Goal: Task Accomplishment & Management: Manage account settings

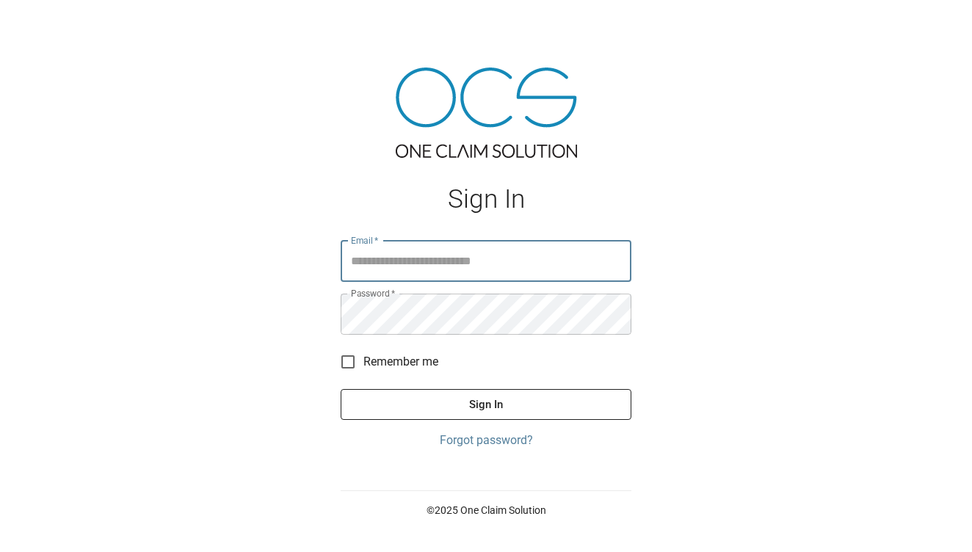
type input "**********"
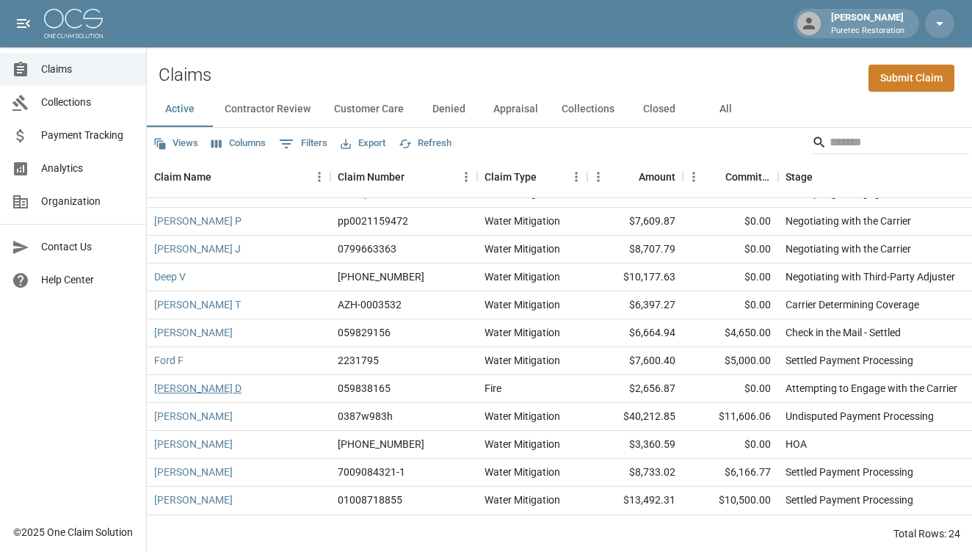
scroll to position [353, 0]
click at [184, 413] on link "[PERSON_NAME]" at bounding box center [193, 416] width 79 height 15
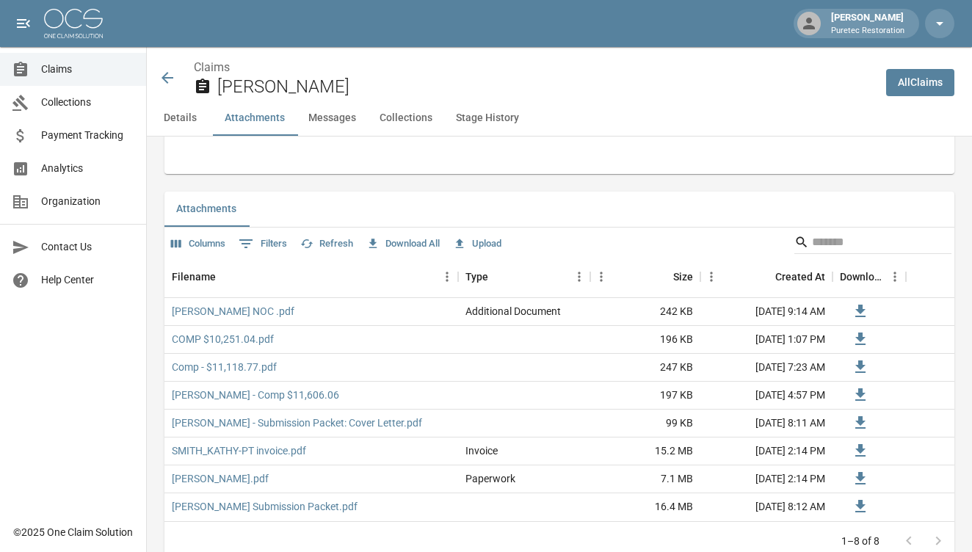
scroll to position [877, 0]
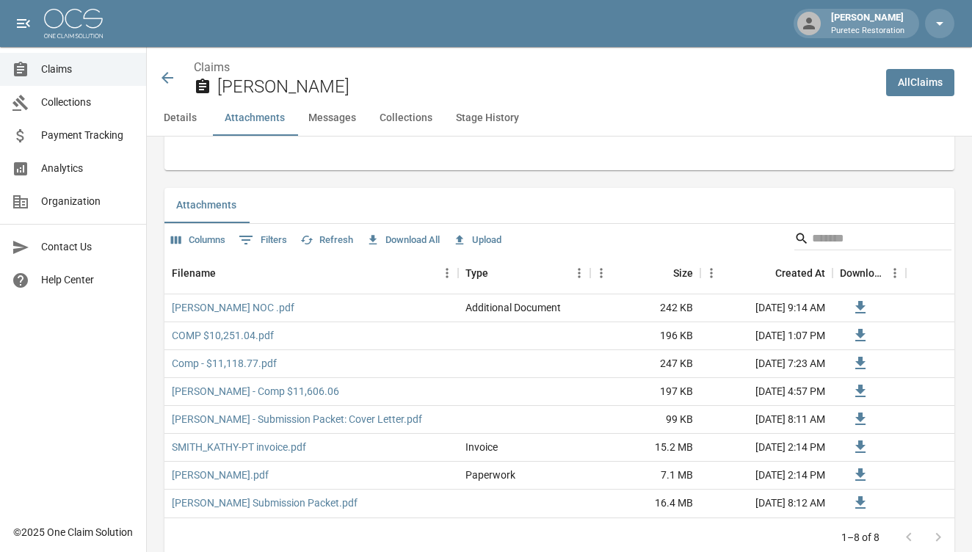
click at [481, 242] on button "Upload" at bounding box center [477, 240] width 56 height 23
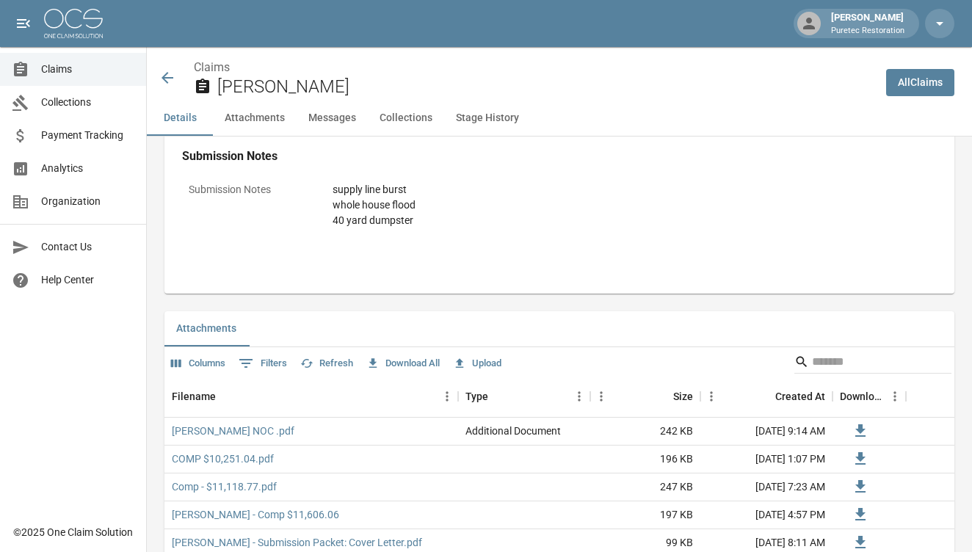
scroll to position [751, 0]
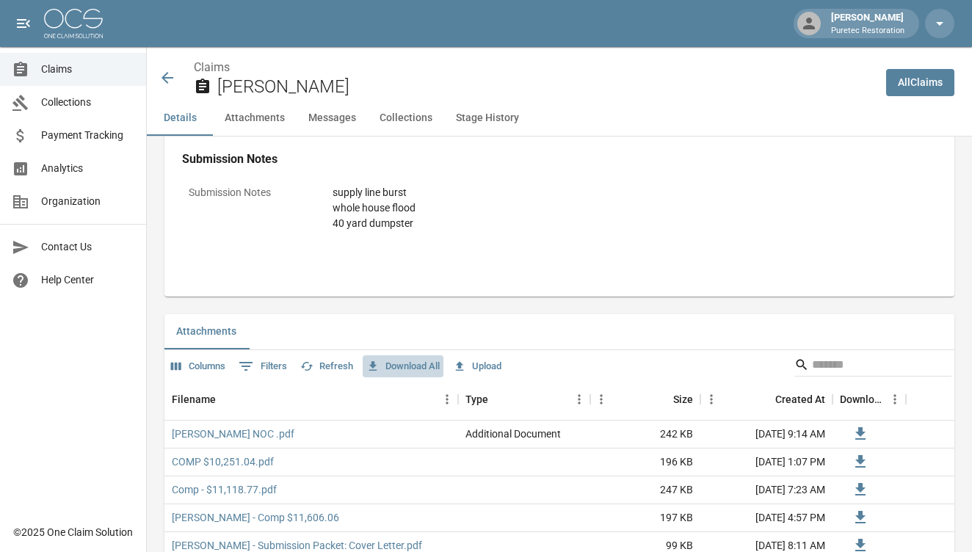
click at [406, 364] on button "Download All" at bounding box center [403, 366] width 81 height 23
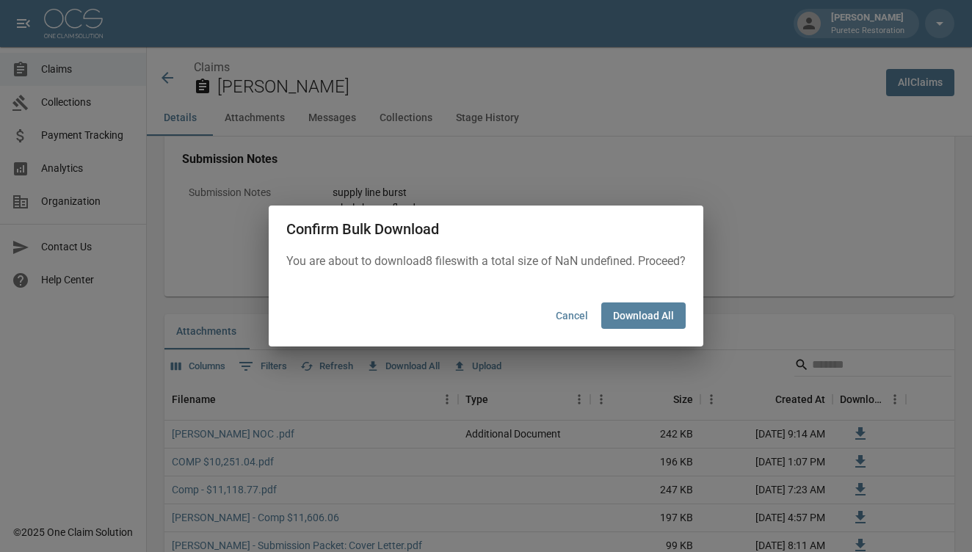
click at [570, 322] on button "Cancel" at bounding box center [572, 316] width 47 height 27
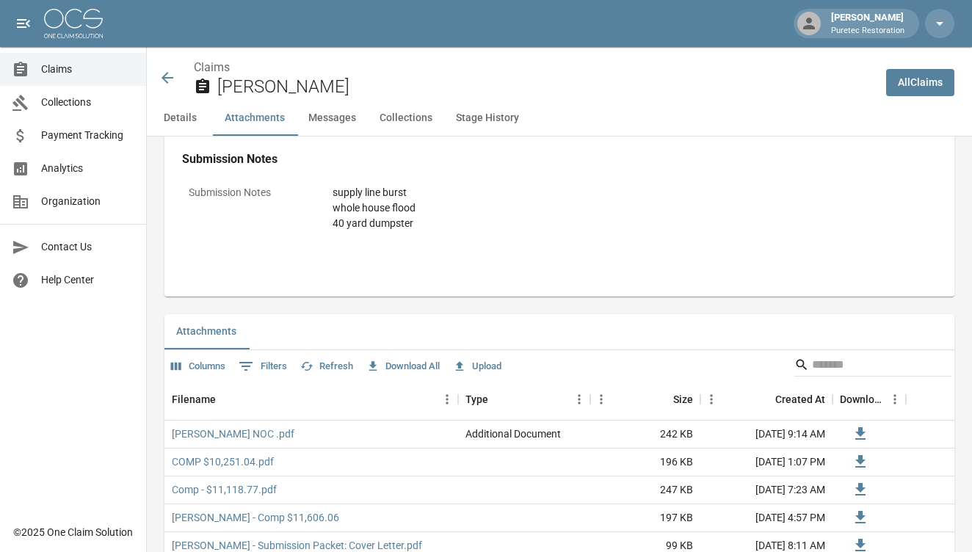
scroll to position [878, 0]
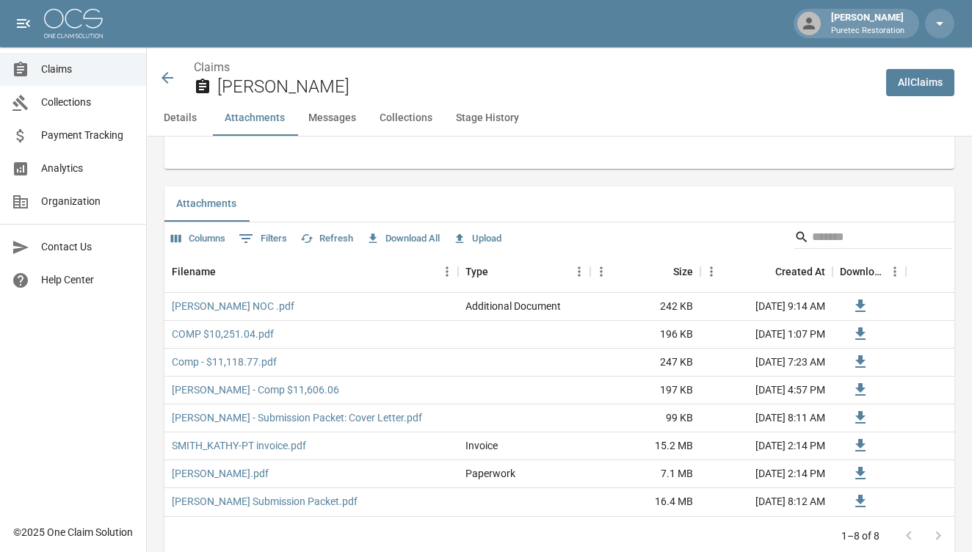
click at [464, 234] on icon "button" at bounding box center [460, 239] width 8 height 10
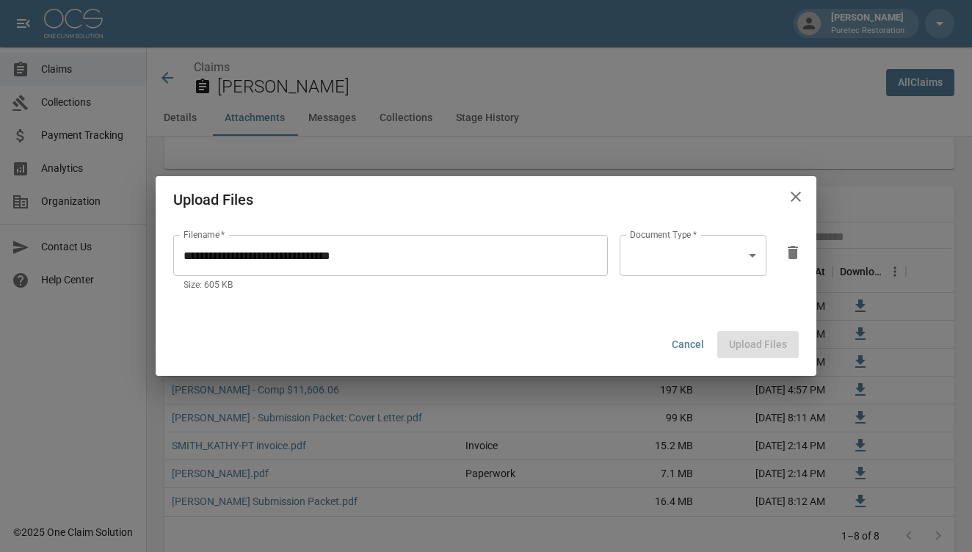
click at [748, 258] on body "[PERSON_NAME] Puretec Restoration Claims Collections Payment Tracking Analytics…" at bounding box center [486, 441] width 972 height 2639
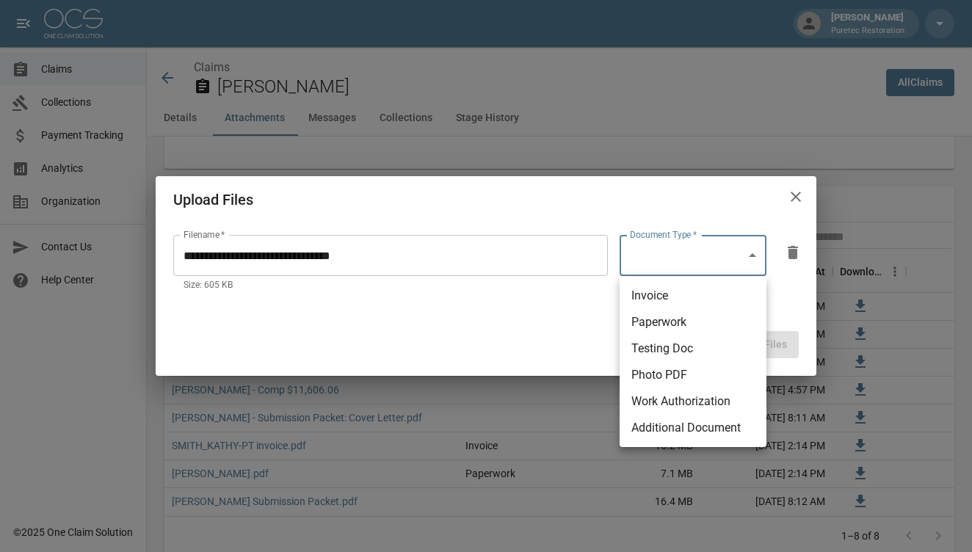
click at [648, 376] on li "Photo PDF" at bounding box center [693, 375] width 147 height 26
type input "**********"
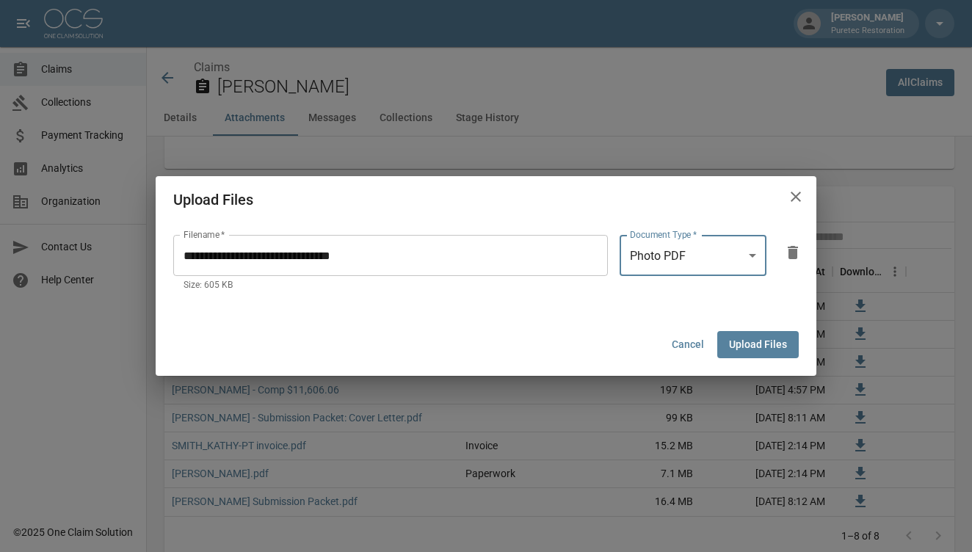
click at [759, 342] on button "Upload Files" at bounding box center [758, 344] width 82 height 27
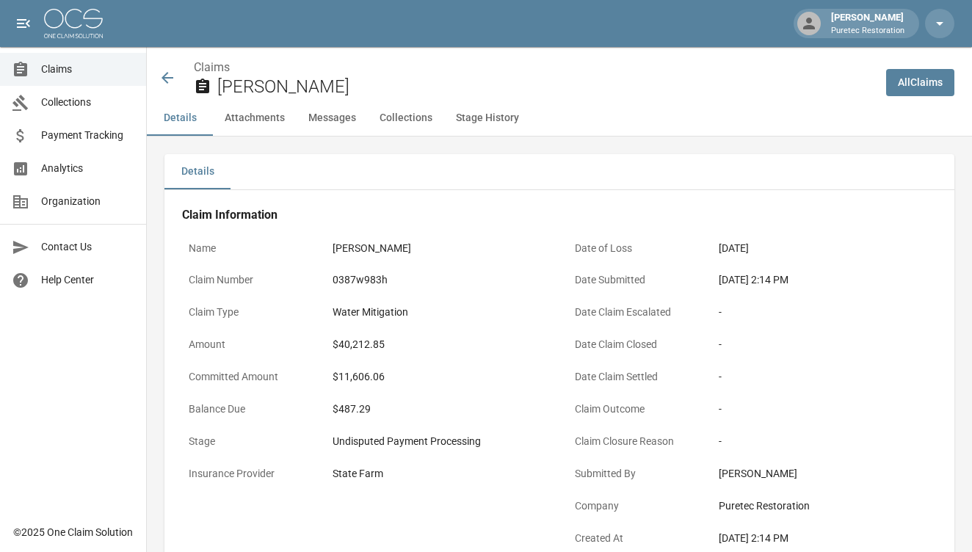
scroll to position [0, 0]
